Goal: Navigation & Orientation: Find specific page/section

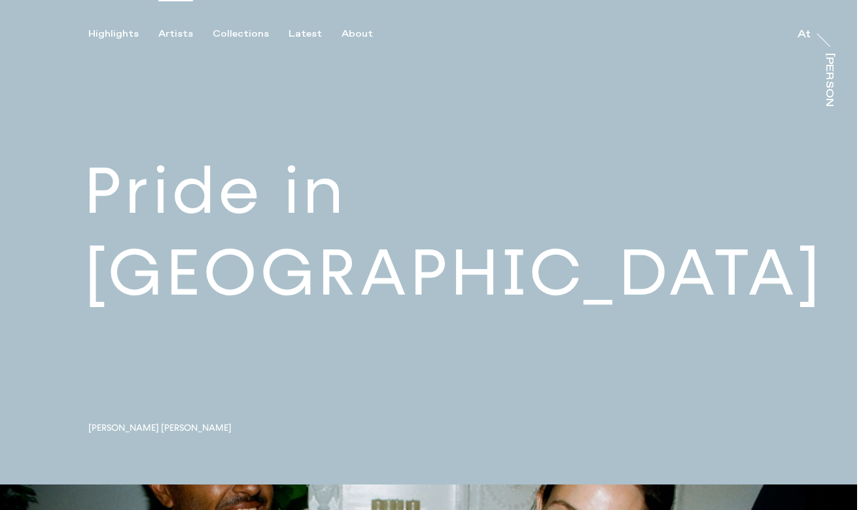
click at [174, 35] on div "Artists" at bounding box center [175, 34] width 35 height 12
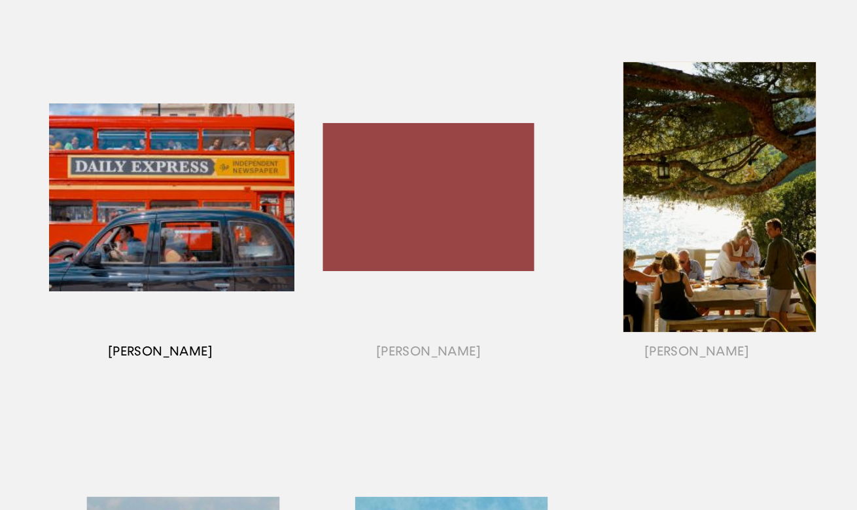
scroll to position [1058, 0]
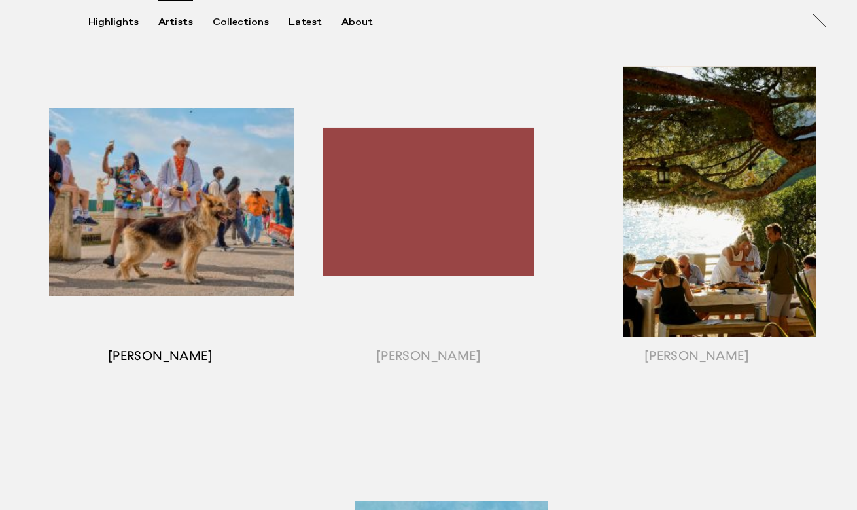
click at [132, 261] on div "button" at bounding box center [160, 218] width 268 height 408
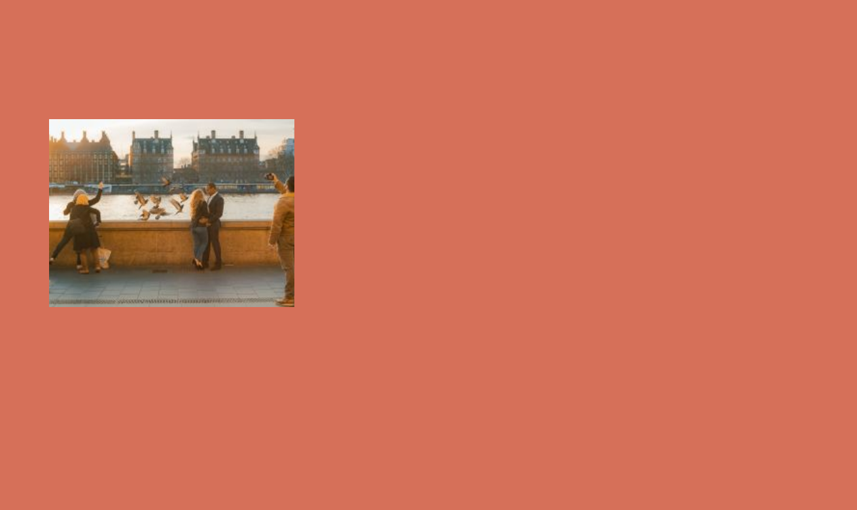
click at [160, 292] on div "button" at bounding box center [160, 218] width 268 height 408
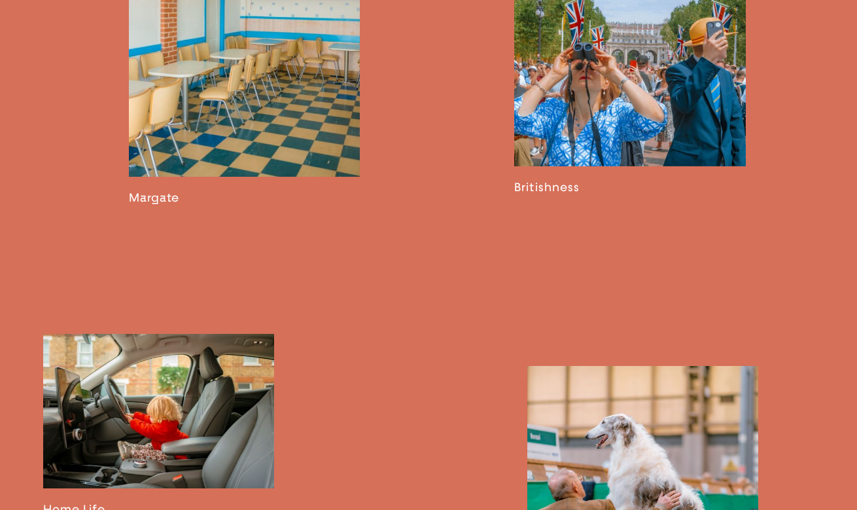
scroll to position [668, 0]
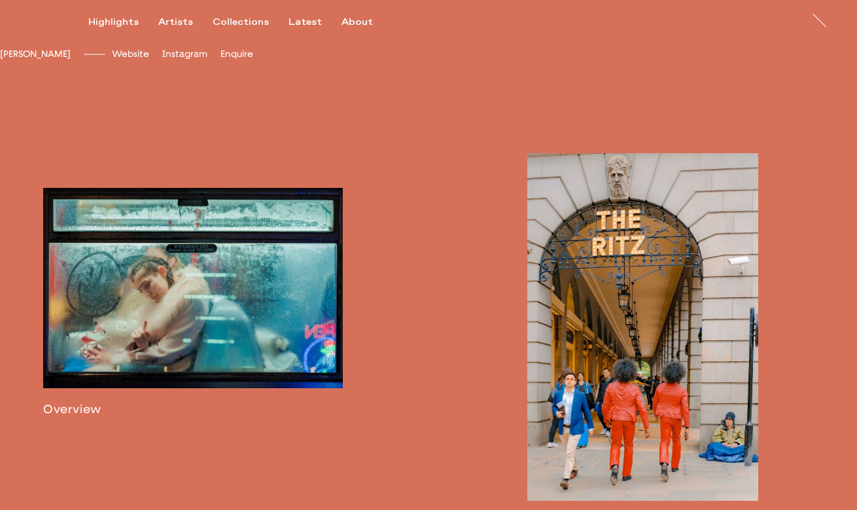
click at [220, 341] on link at bounding box center [193, 302] width 300 height 228
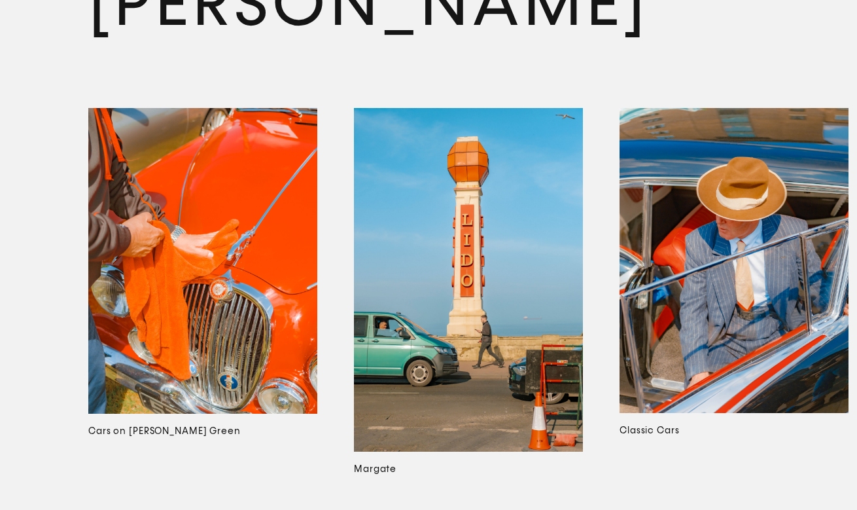
scroll to position [6948, 0]
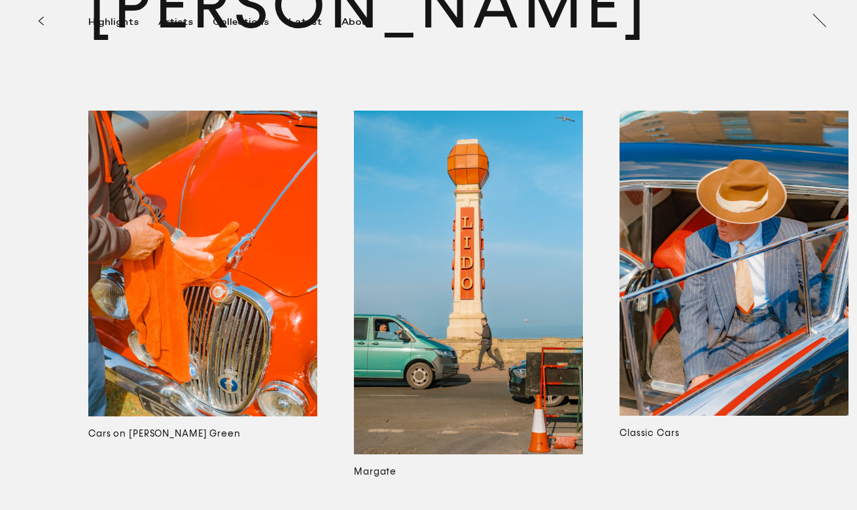
click at [213, 347] on img at bounding box center [202, 263] width 229 height 305
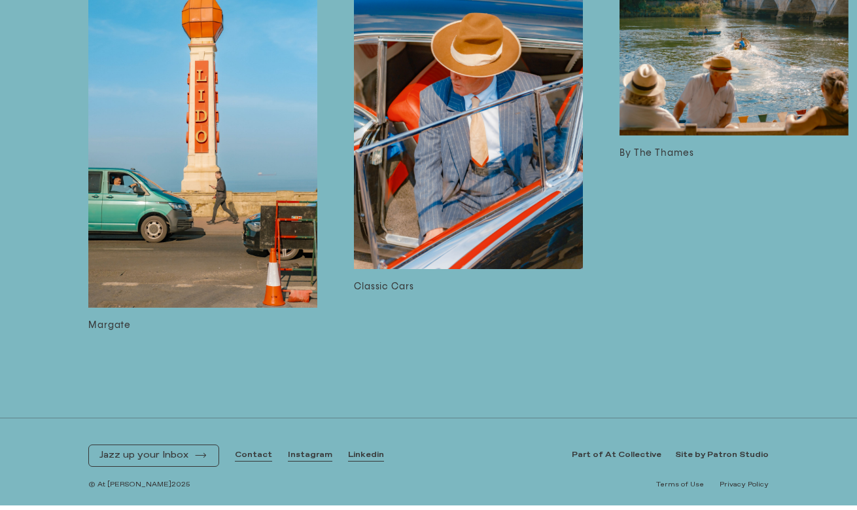
scroll to position [4331, 0]
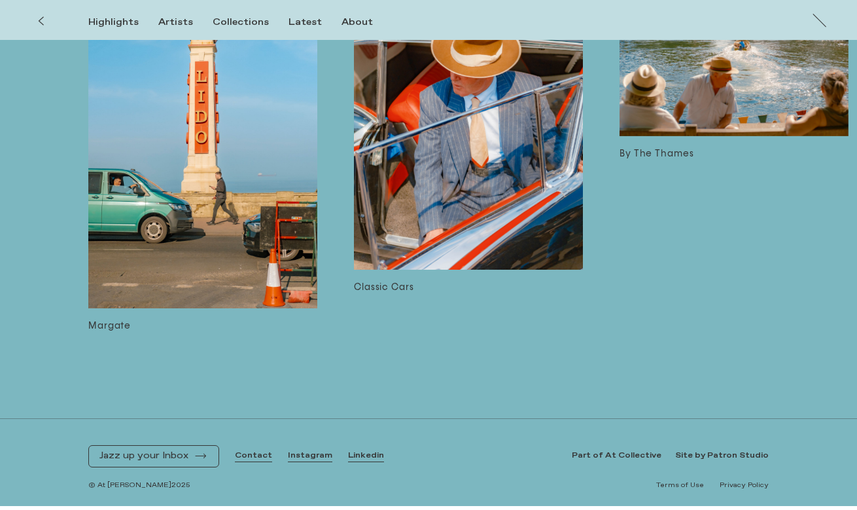
click at [721, 92] on img at bounding box center [733, 51] width 229 height 172
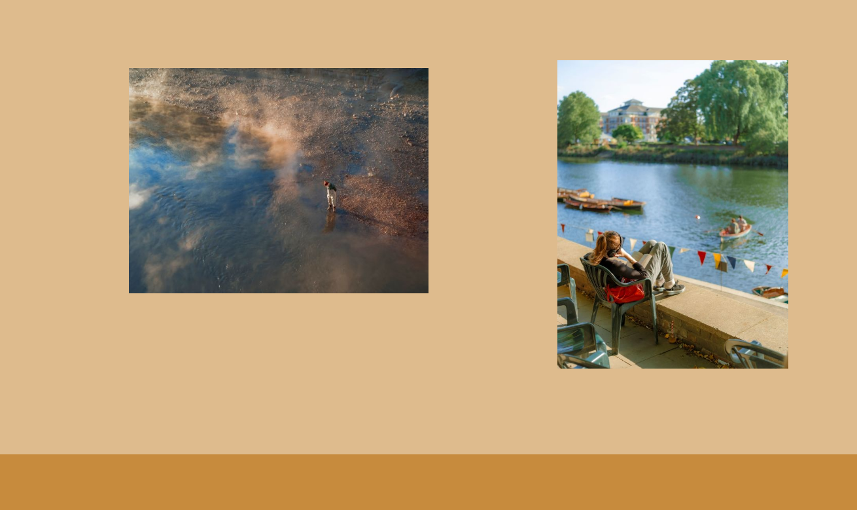
scroll to position [1828, 0]
